Goal: Find specific page/section

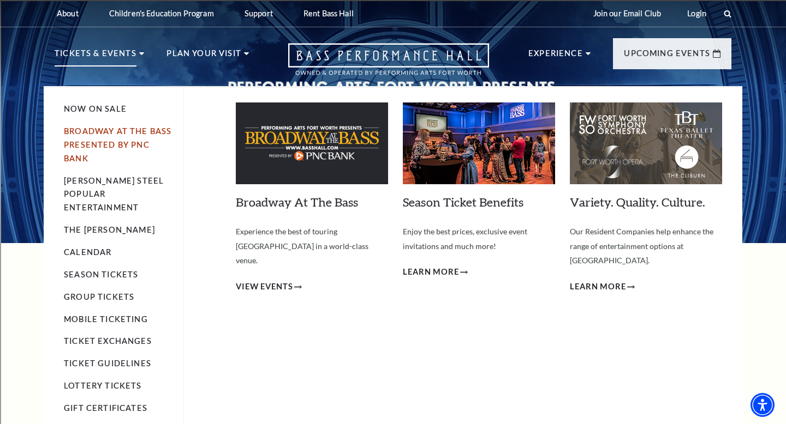
click at [110, 133] on link "Broadway At The Bass presented by PNC Bank" at bounding box center [117, 145] width 107 height 37
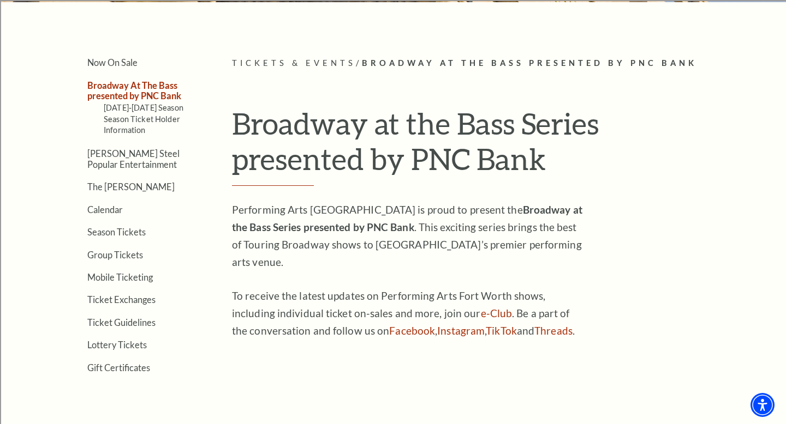
scroll to position [249, 0]
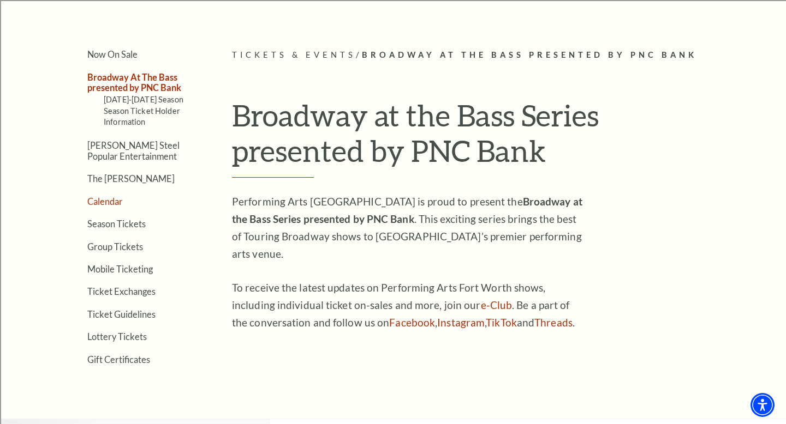
click at [105, 200] on link "Calendar" at bounding box center [104, 201] width 35 height 10
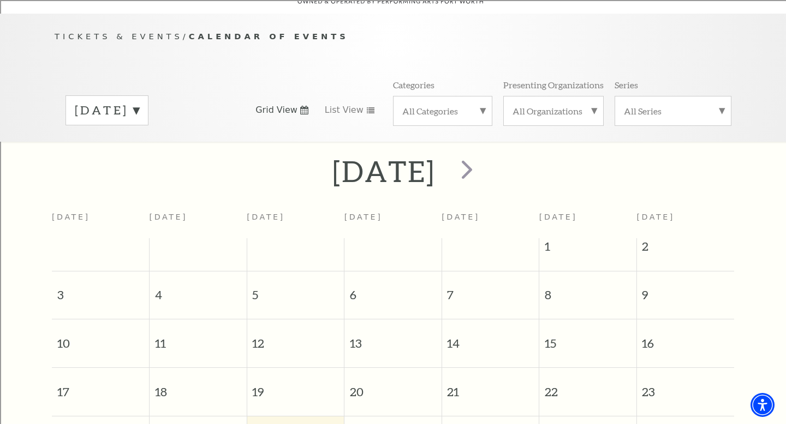
click at [445, 105] on label "All Categories" at bounding box center [442, 110] width 81 height 11
click at [444, 119] on label "Broadway" at bounding box center [442, 128] width 81 height 18
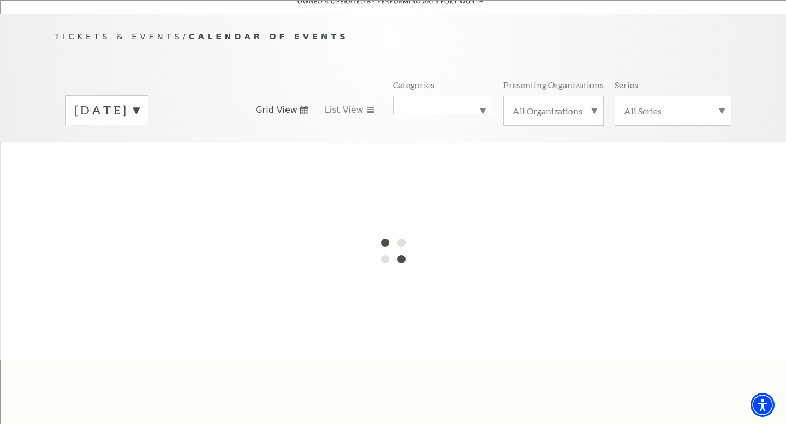
click at [105, 103] on label "August 2025" at bounding box center [107, 110] width 64 height 17
click at [103, 355] on label "July 2026" at bounding box center [107, 366] width 64 height 23
click at [144, 95] on div "August 2025" at bounding box center [106, 110] width 83 height 30
click at [105, 357] on label "July 2026" at bounding box center [107, 366] width 64 height 23
